Goal: Information Seeking & Learning: Learn about a topic

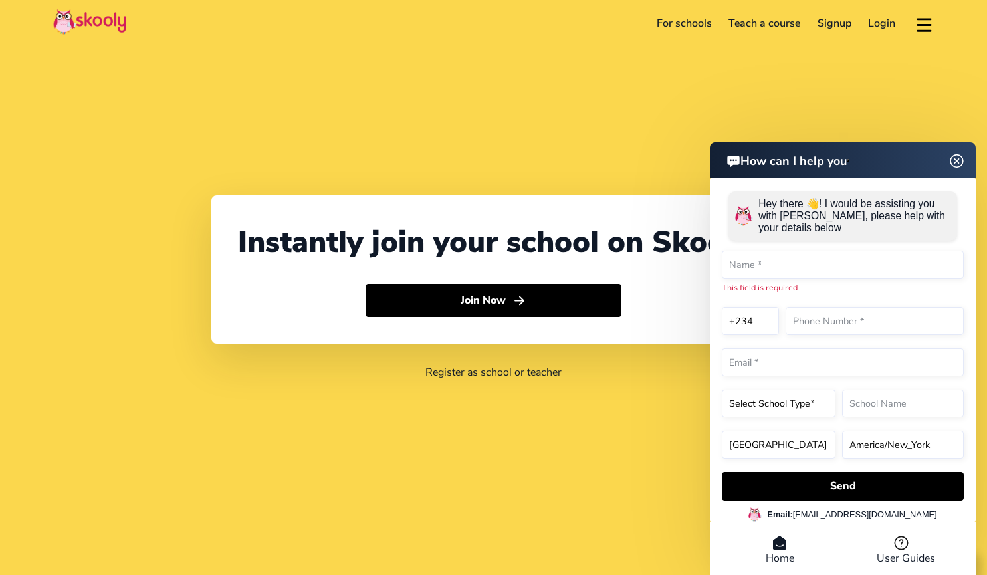
select select "234"
select select "[GEOGRAPHIC_DATA]"
select select "[GEOGRAPHIC_DATA]/[GEOGRAPHIC_DATA]"
click at [681, 15] on link "For schools" at bounding box center [684, 23] width 72 height 21
click at [686, 19] on link "For schools" at bounding box center [684, 23] width 72 height 21
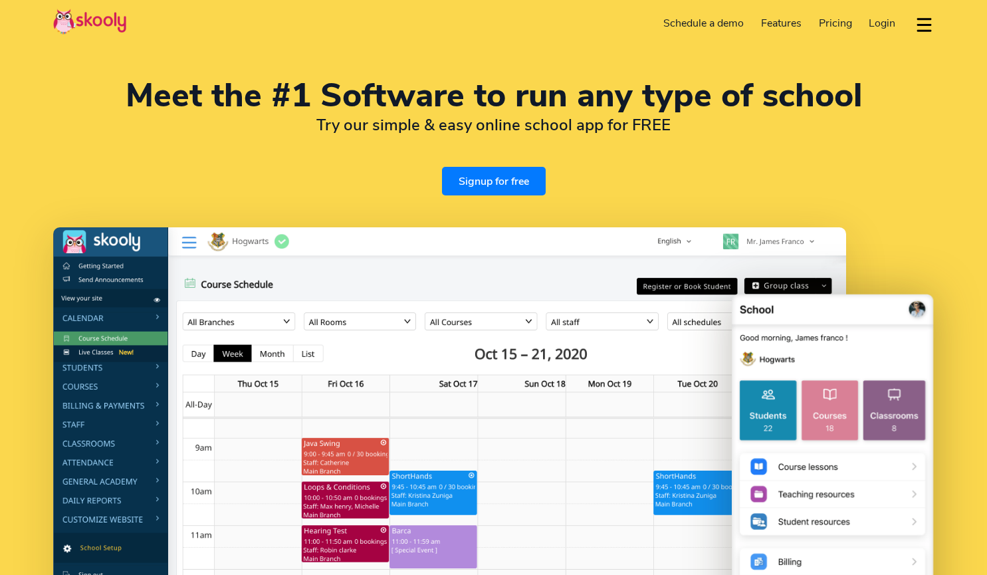
select select "en"
select select "44"
select select "[GEOGRAPHIC_DATA]"
select select "Europe/[GEOGRAPHIC_DATA]"
drag, startPoint x: 661, startPoint y: 166, endPoint x: 608, endPoint y: 136, distance: 61.0
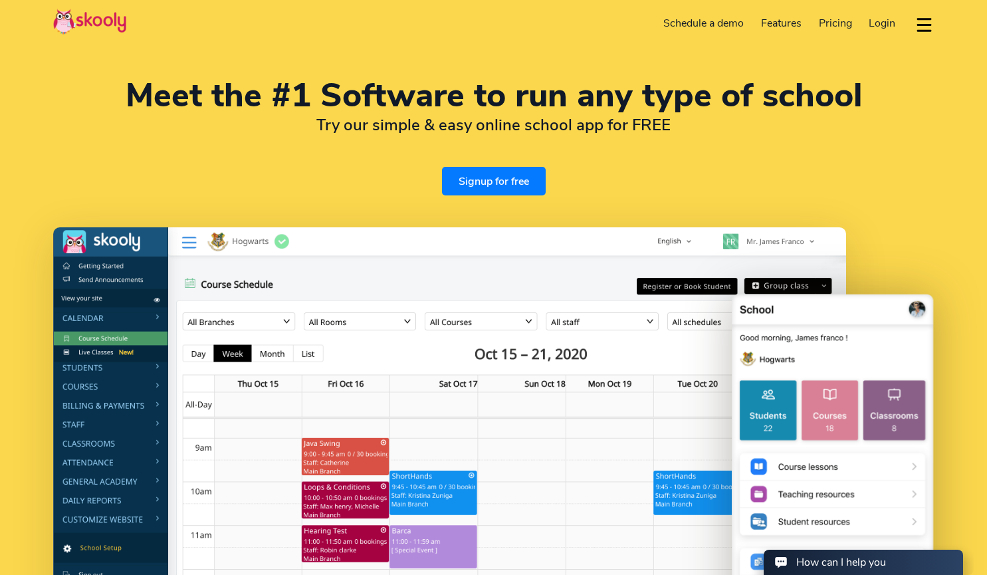
click at [608, 136] on div "Meet the #1 Software to run any type of school Try our simple & easy online sch…" at bounding box center [493, 138] width 881 height 116
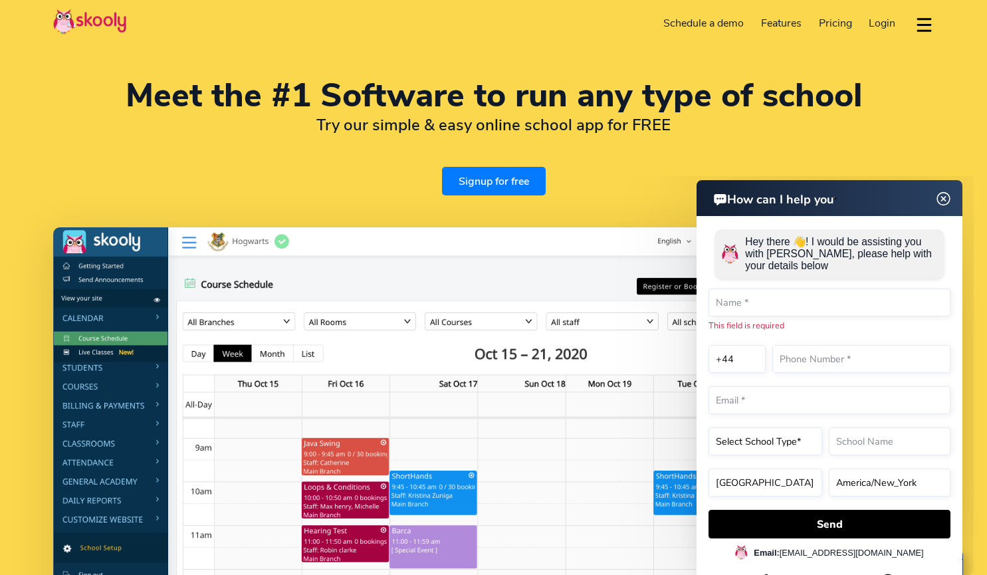
click at [944, 198] on img at bounding box center [943, 199] width 25 height 17
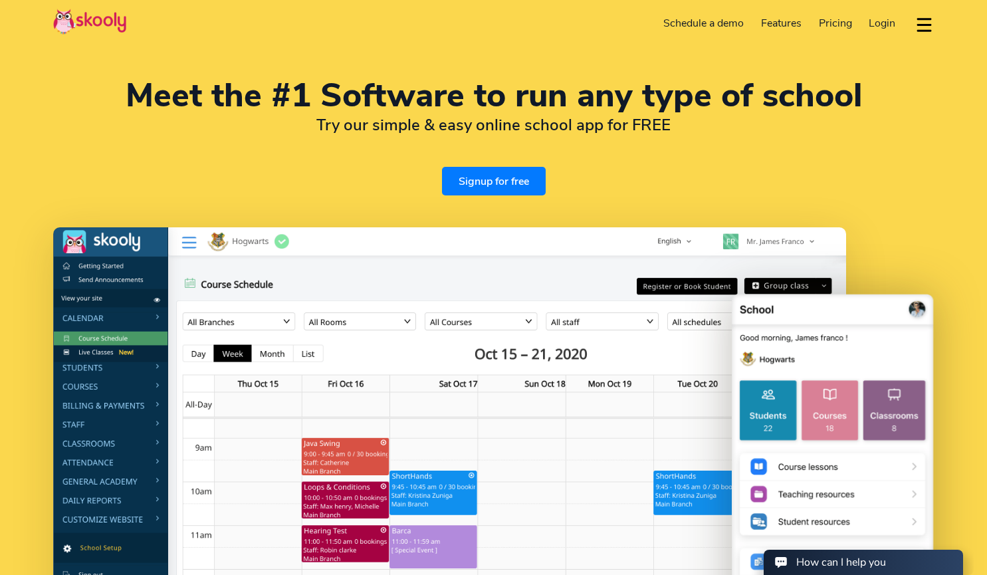
click at [944, 198] on div "Meet the #1 Software to run any type of school Try our simple & easy online sch…" at bounding box center [493, 378] width 987 height 756
click at [797, 177] on div "Meet the #1 Software to run any type of school Try our simple & easy online sch…" at bounding box center [493, 138] width 881 height 116
click at [920, 465] on img at bounding box center [832, 494] width 203 height 407
click at [913, 467] on img at bounding box center [832, 494] width 203 height 407
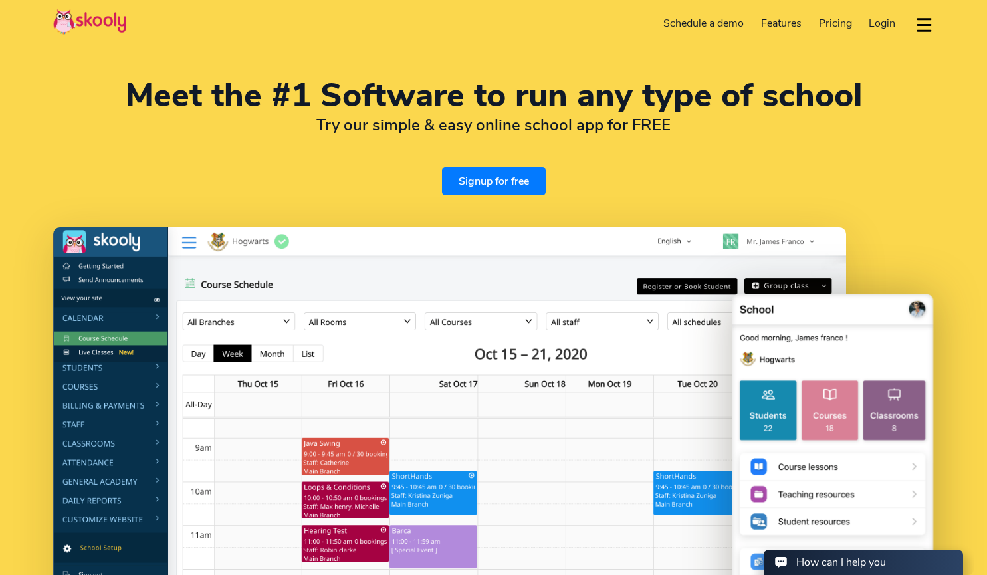
click at [913, 467] on img at bounding box center [832, 494] width 203 height 407
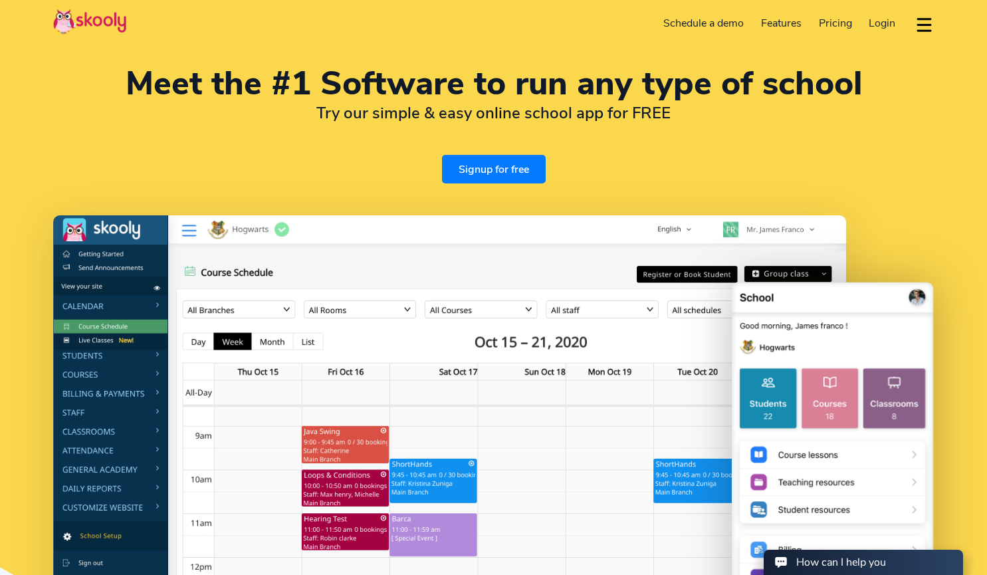
scroll to position [13, 0]
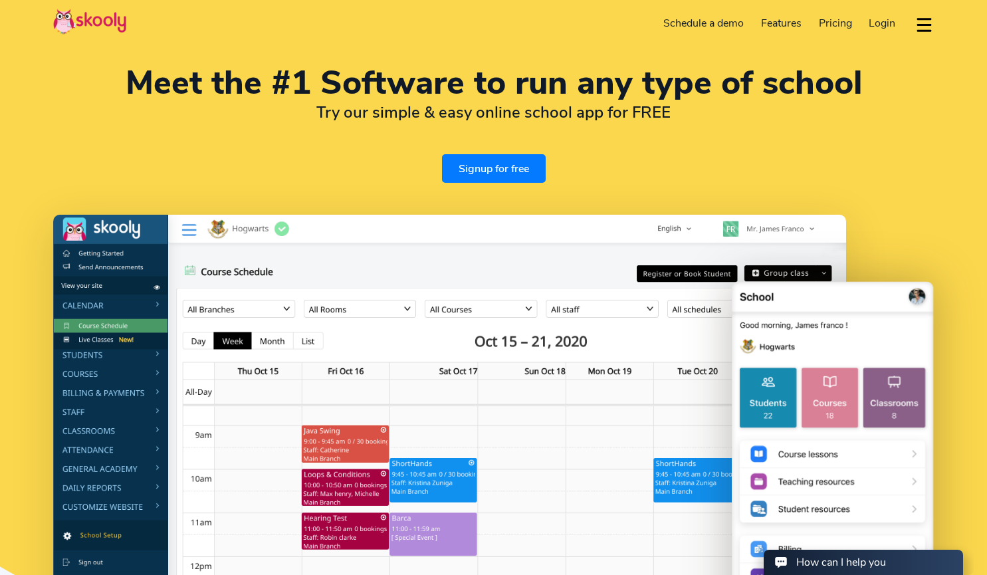
click at [927, 25] on button "dropdown menu" at bounding box center [923, 24] width 19 height 31
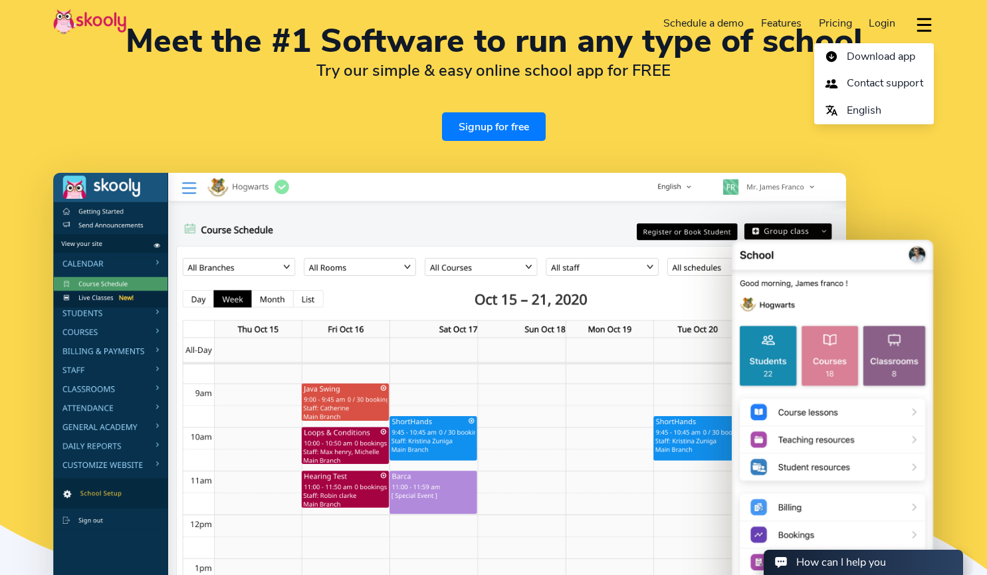
scroll to position [0, 0]
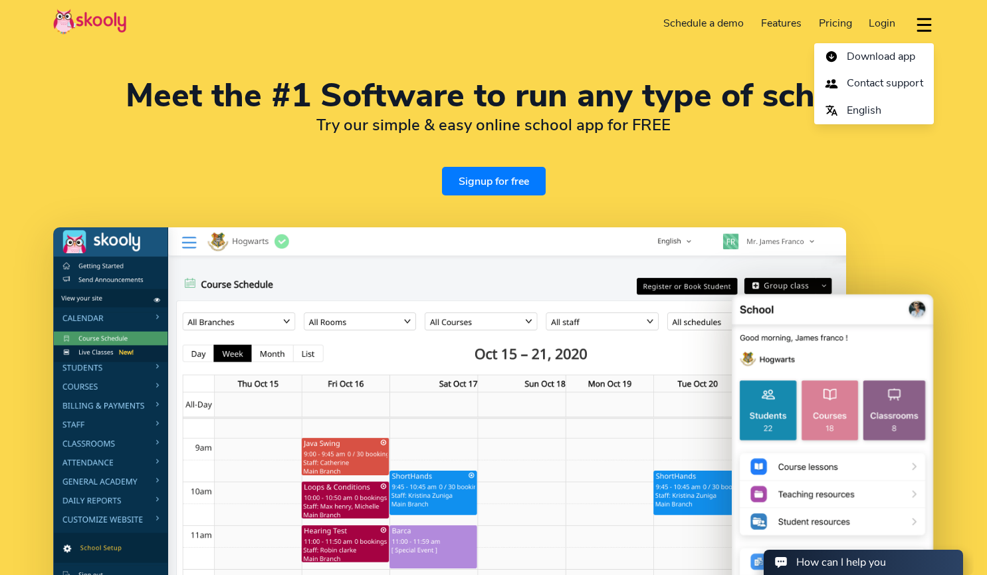
click at [492, 189] on link "Signup for free" at bounding box center [494, 181] width 104 height 29
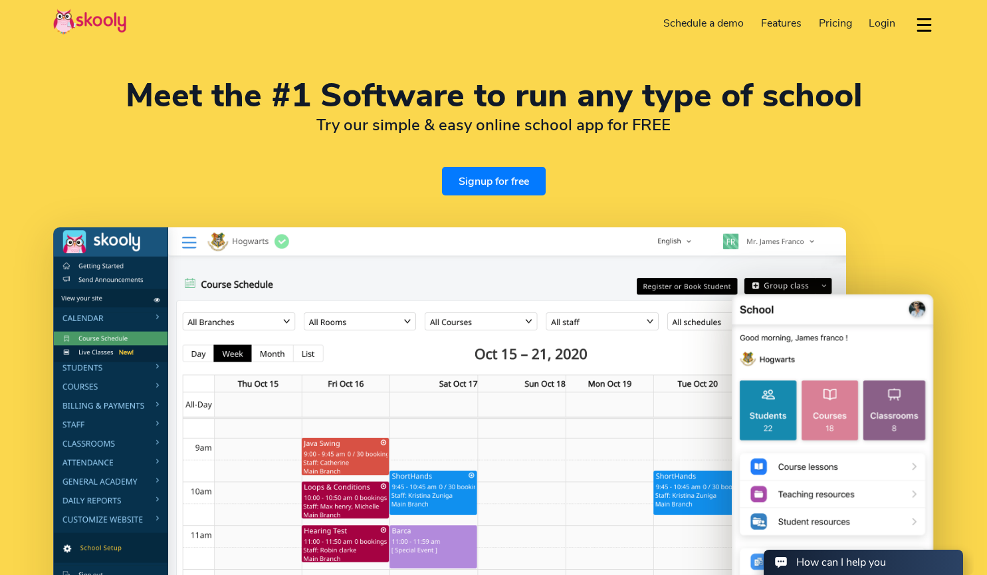
click at [839, 19] on span "Pricing" at bounding box center [835, 23] width 33 height 15
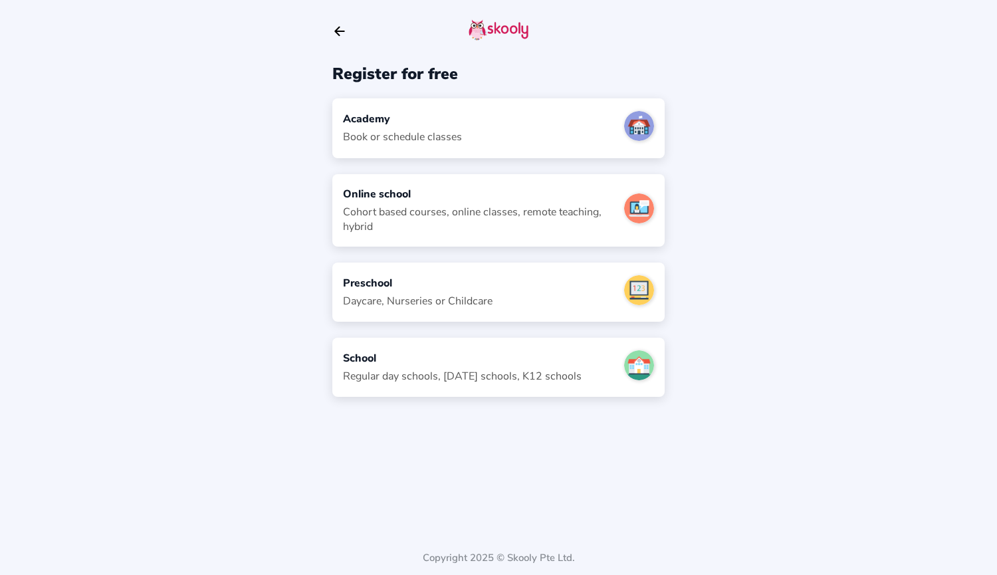
click at [338, 27] on icon "Arrow Back" at bounding box center [339, 31] width 15 height 15
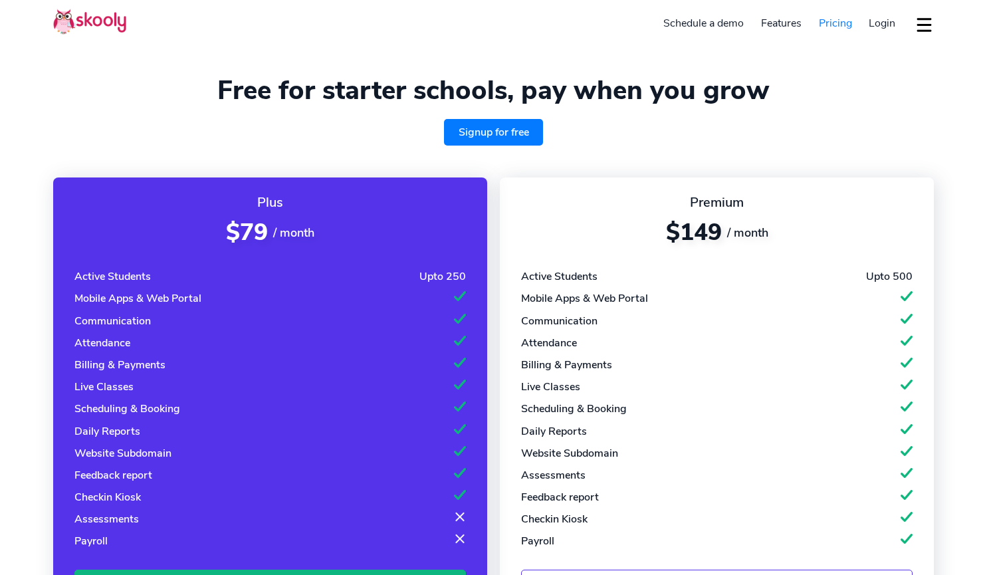
select select "en"
select select "44"
select select "[GEOGRAPHIC_DATA]"
select select "Europe/[GEOGRAPHIC_DATA]"
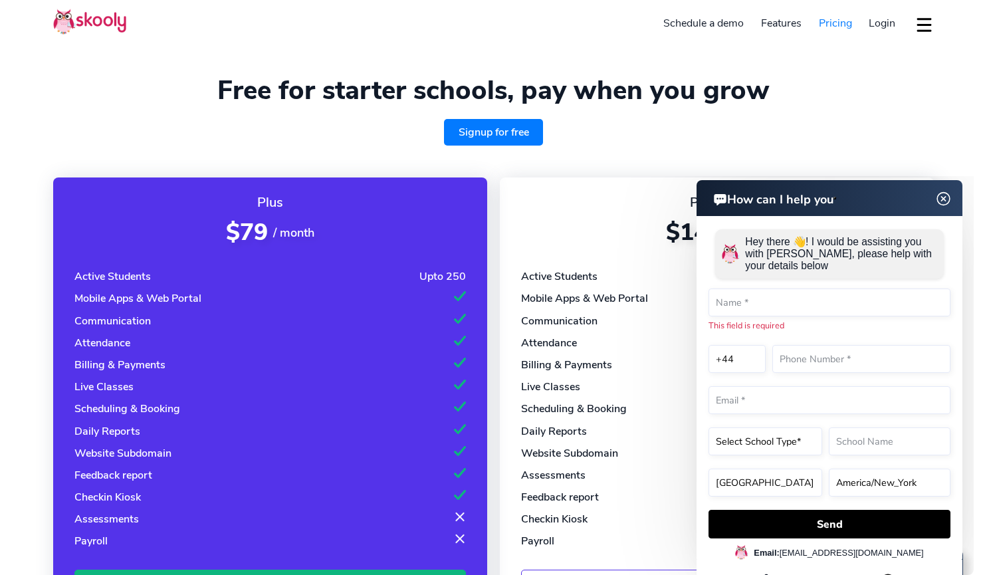
click at [944, 199] on img at bounding box center [943, 199] width 25 height 17
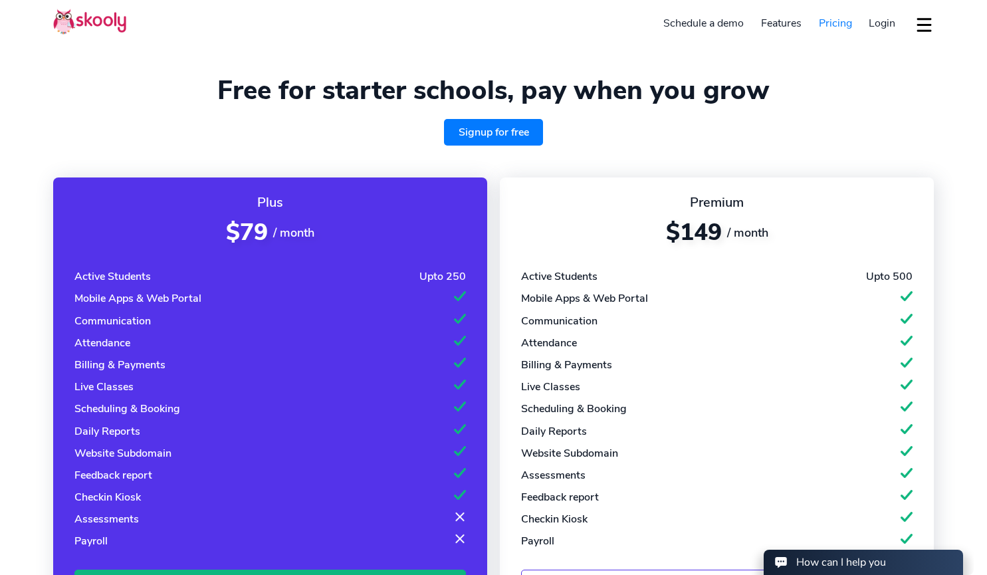
click at [923, 17] on button "dropdown menu" at bounding box center [923, 24] width 19 height 31
click at [883, 21] on span "Login" at bounding box center [882, 23] width 27 height 15
click at [718, 527] on div "Active Students Upto 500 Mobile Apps & Web Portal Communication Attendance Bill…" at bounding box center [716, 408] width 391 height 279
click at [710, 23] on link "Schedule a demo" at bounding box center [704, 23] width 98 height 21
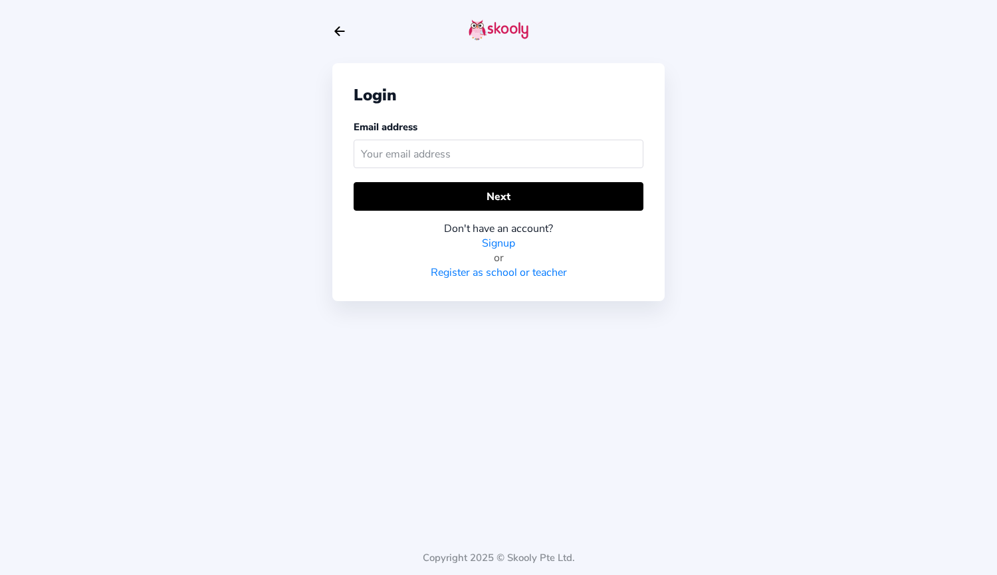
click at [336, 27] on icon "Arrow Back" at bounding box center [339, 31] width 15 height 15
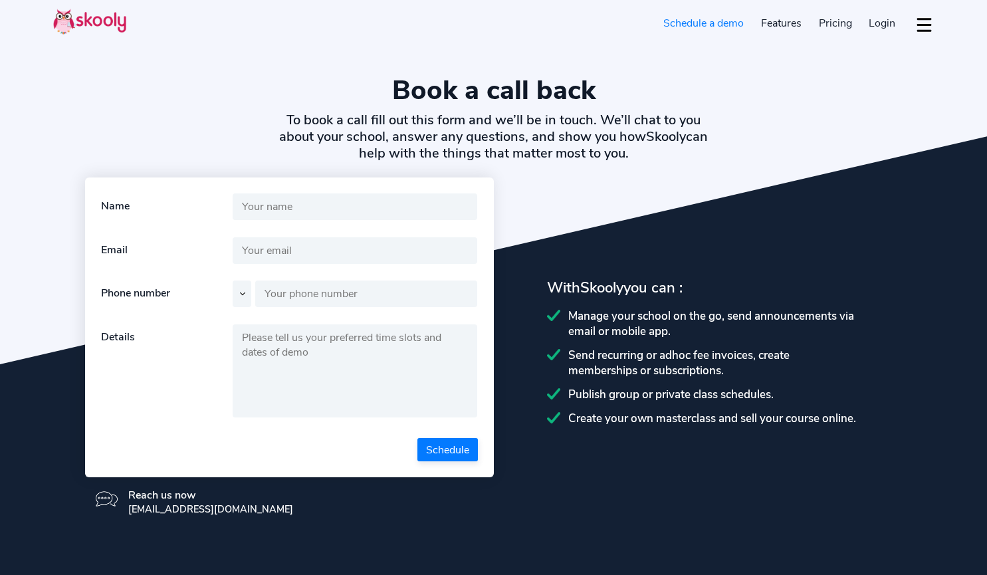
select select "en"
select select "44"
select select "[GEOGRAPHIC_DATA]"
select select "Europe/[GEOGRAPHIC_DATA]"
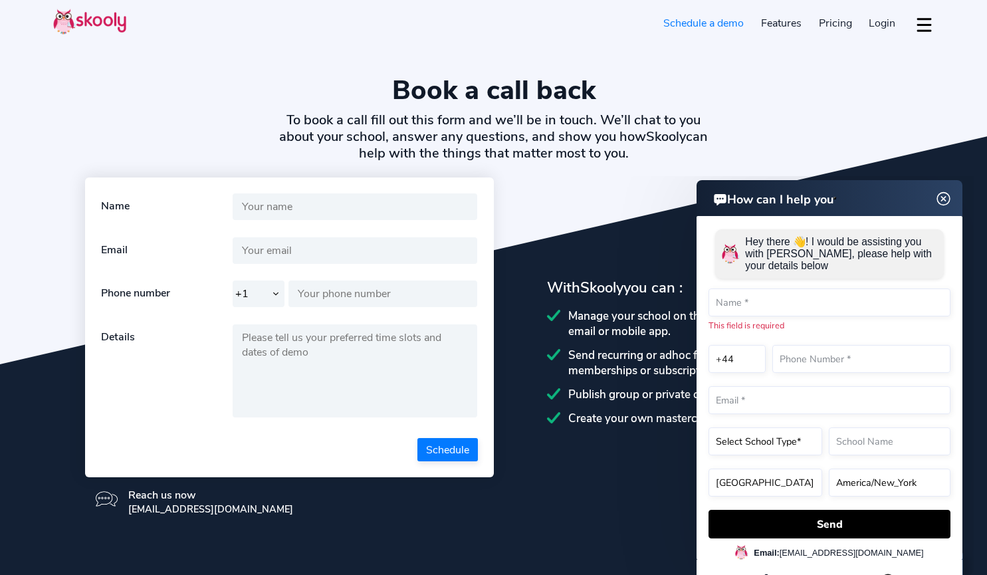
click at [923, 20] on button "dropdown menu" at bounding box center [923, 24] width 19 height 31
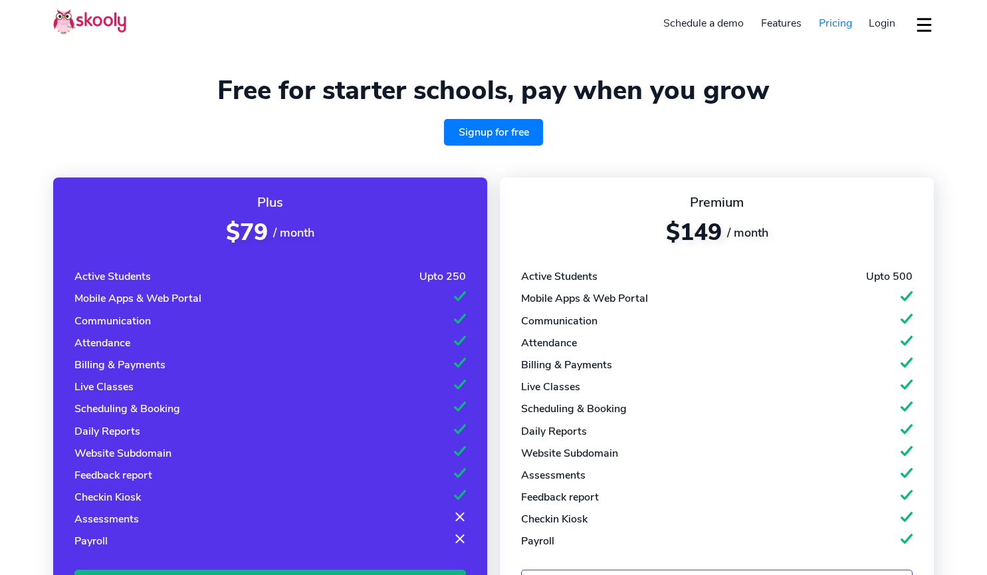
select select "en"
select select "44"
select select "[GEOGRAPHIC_DATA]"
select select "Europe/[GEOGRAPHIC_DATA]"
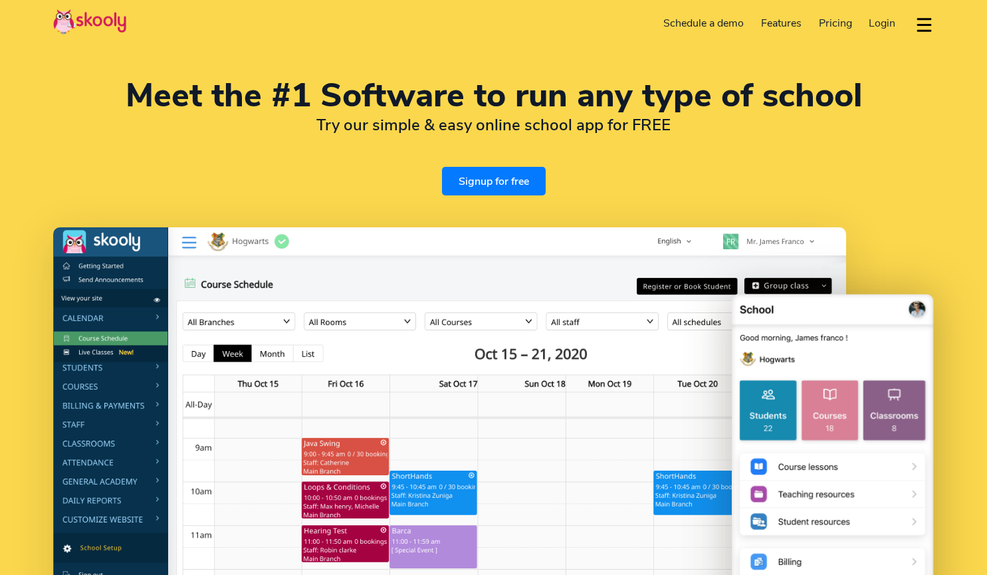
select select "en"
select select "44"
select select "[GEOGRAPHIC_DATA]"
select select "Europe/[GEOGRAPHIC_DATA]"
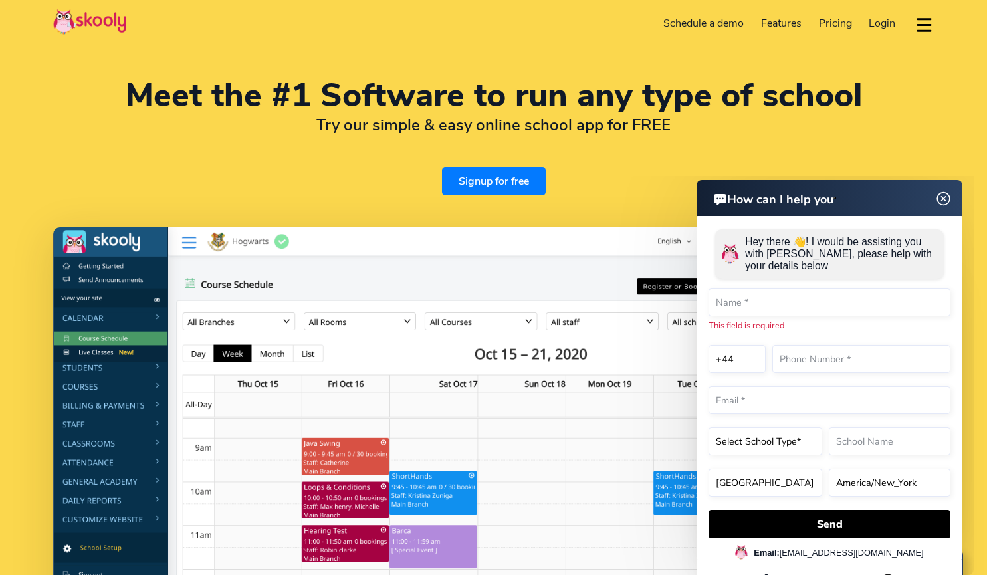
click at [948, 191] on img at bounding box center [943, 199] width 25 height 17
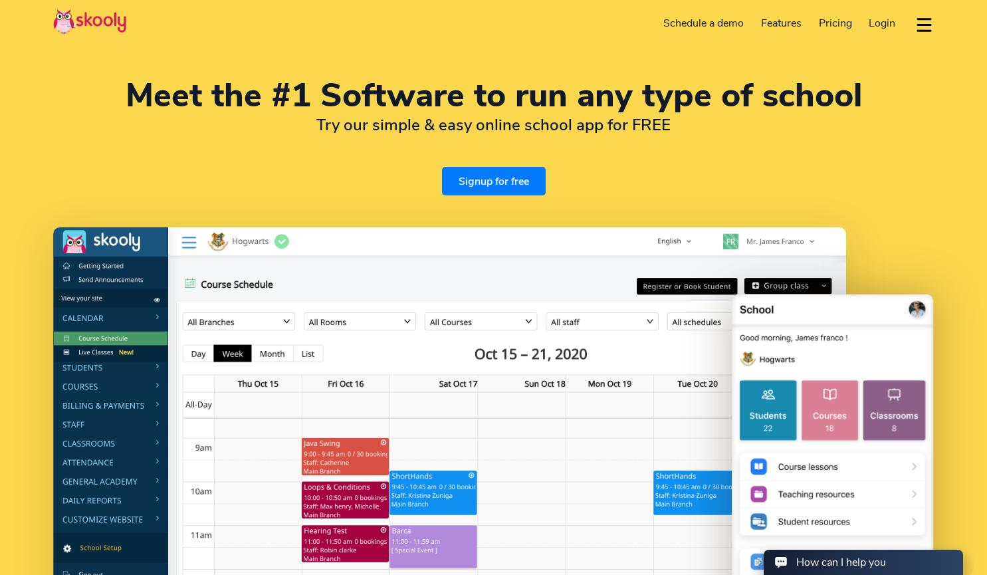
click at [113, 520] on img at bounding box center [449, 447] width 793 height 440
click at [148, 518] on img at bounding box center [449, 447] width 793 height 440
click at [157, 516] on img at bounding box center [449, 447] width 793 height 440
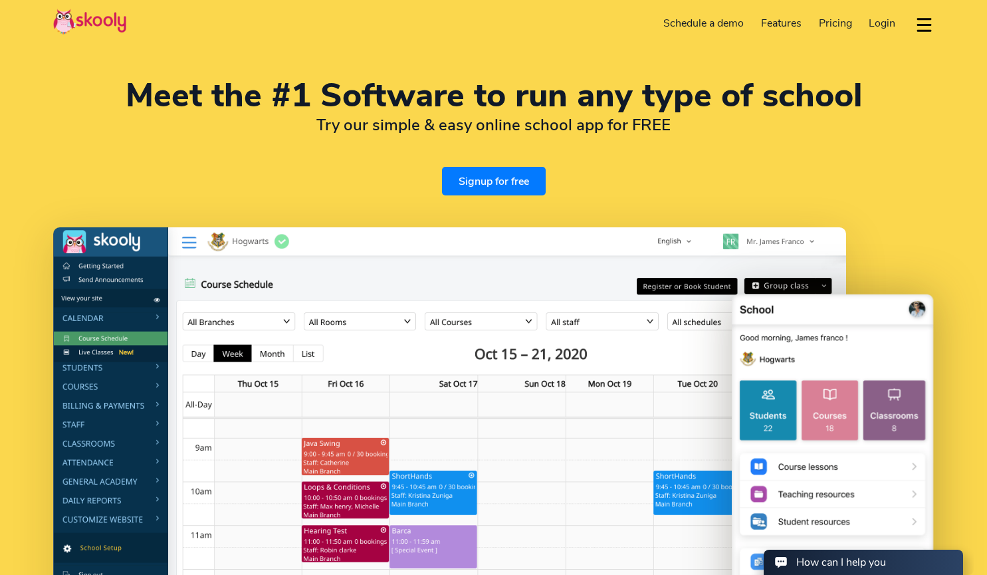
click at [157, 516] on img at bounding box center [449, 447] width 793 height 440
click at [144, 519] on img at bounding box center [449, 447] width 793 height 440
click at [120, 518] on img at bounding box center [449, 447] width 793 height 440
click at [138, 498] on img at bounding box center [449, 447] width 793 height 440
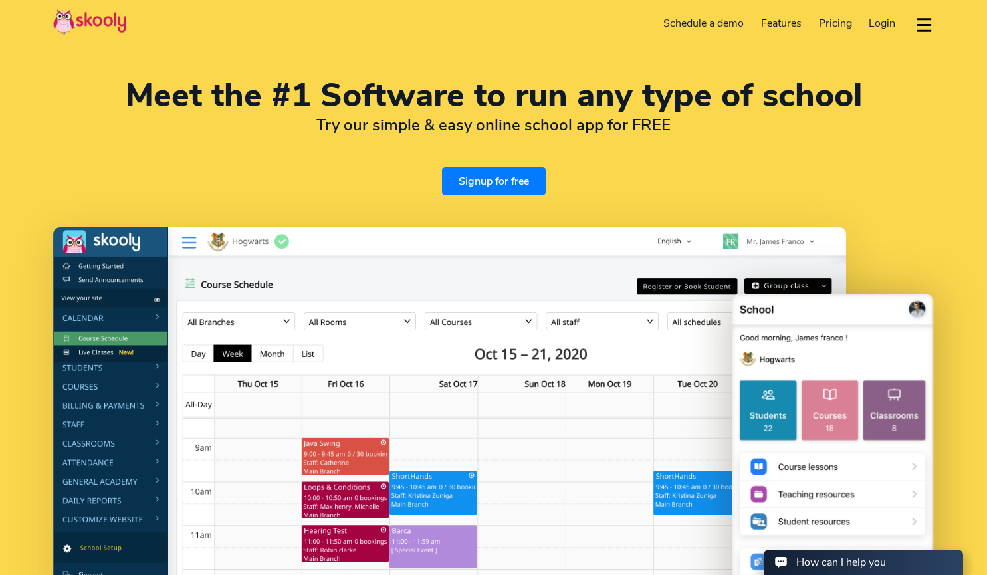
click at [138, 481] on img at bounding box center [449, 447] width 793 height 440
click at [141, 465] on img at bounding box center [449, 447] width 793 height 440
click at [137, 398] on img at bounding box center [449, 447] width 793 height 440
click at [141, 415] on img at bounding box center [449, 447] width 793 height 440
click at [192, 242] on img at bounding box center [449, 447] width 793 height 440
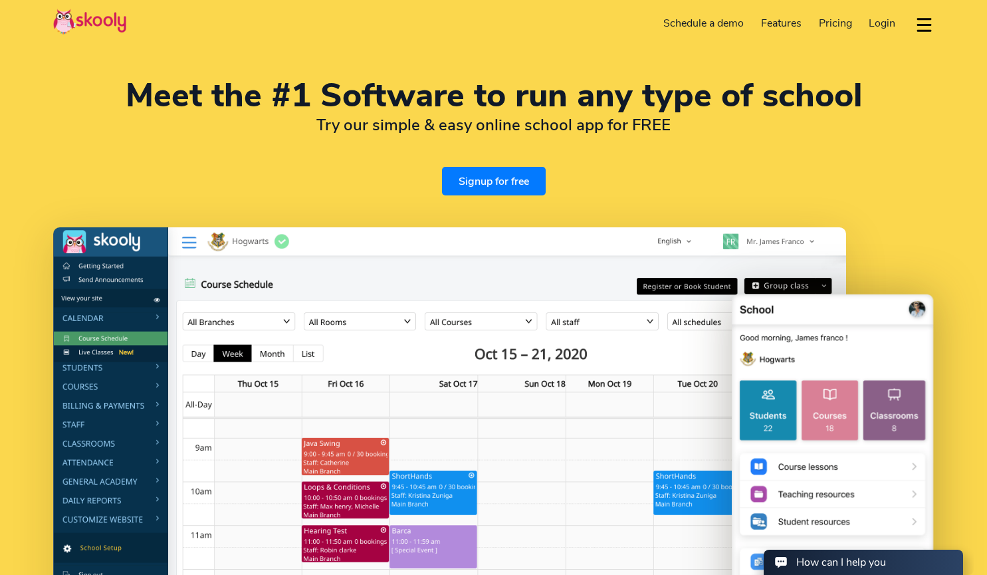
click at [192, 242] on img at bounding box center [449, 447] width 793 height 440
click at [690, 237] on img at bounding box center [449, 447] width 793 height 440
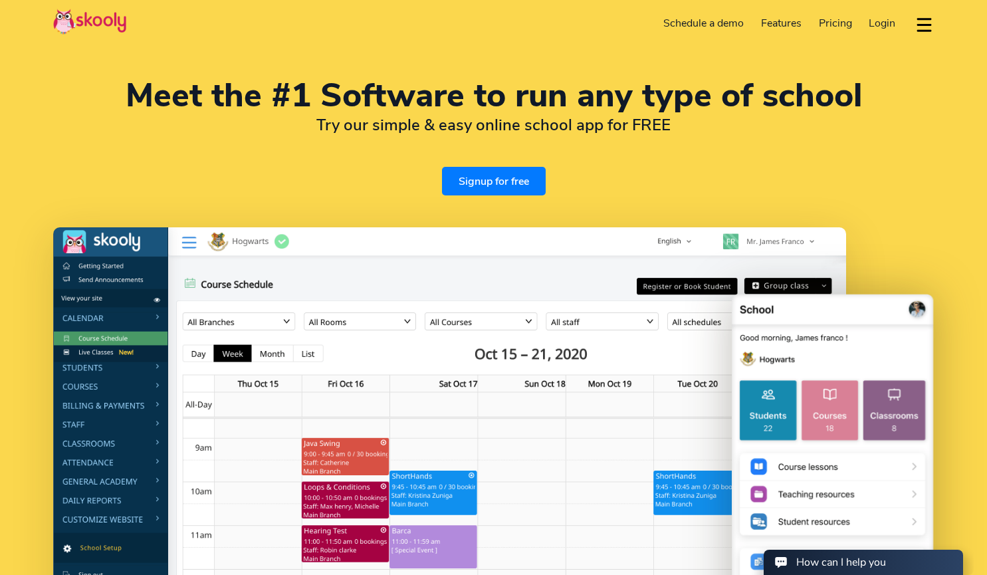
click at [932, 23] on button "dropdown menu" at bounding box center [923, 24] width 19 height 31
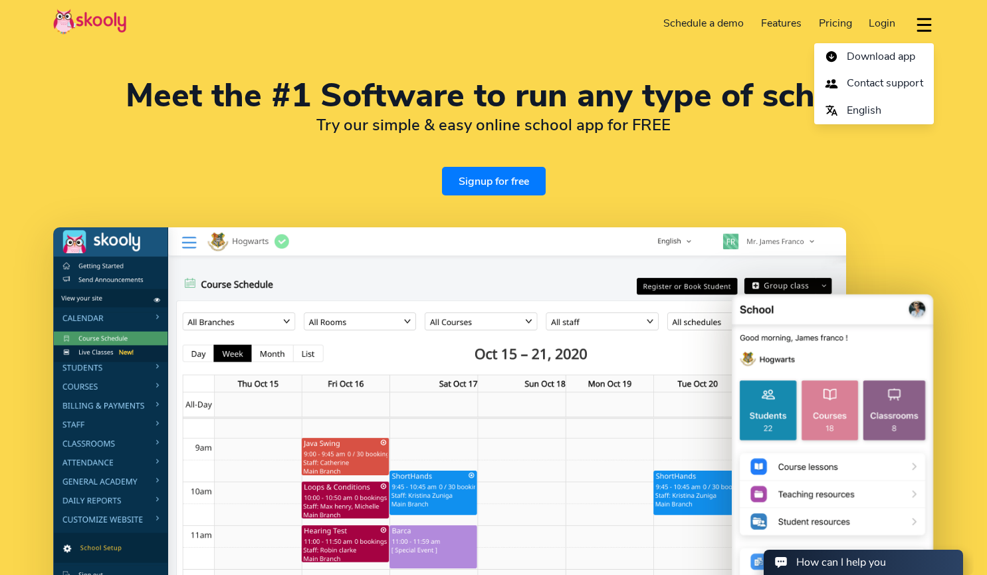
click at [932, 23] on button "dropdown menu" at bounding box center [923, 24] width 19 height 31
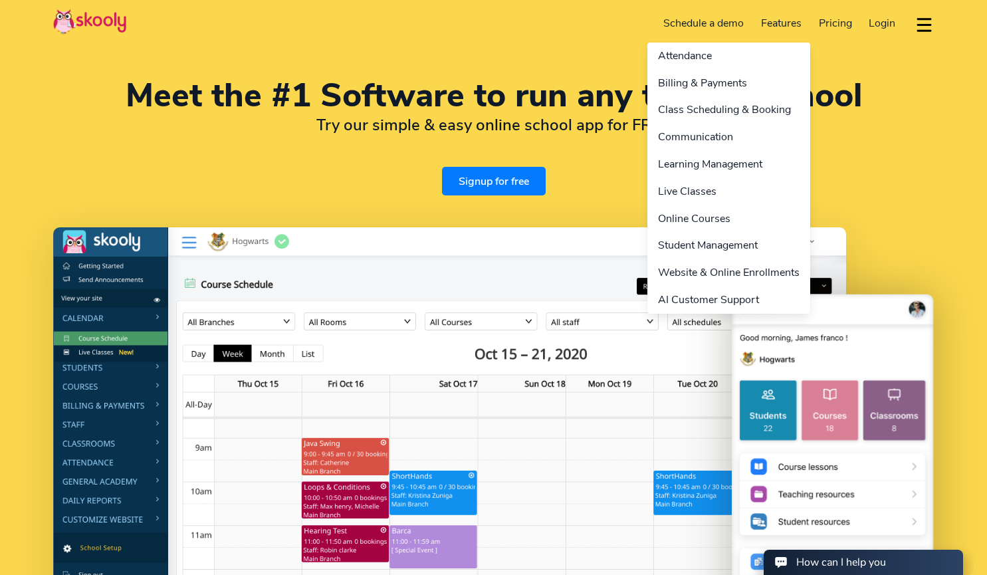
drag, startPoint x: 932, startPoint y: 23, endPoint x: 798, endPoint y: 17, distance: 133.7
click at [798, 17] on div "Signup for free Schedule a demo Features Attendance Billing & Payments Class Sc…" at bounding box center [739, 23] width 389 height 27
click at [798, 17] on link "Features" at bounding box center [781, 23] width 58 height 21
